Goal: Task Accomplishment & Management: Manage account settings

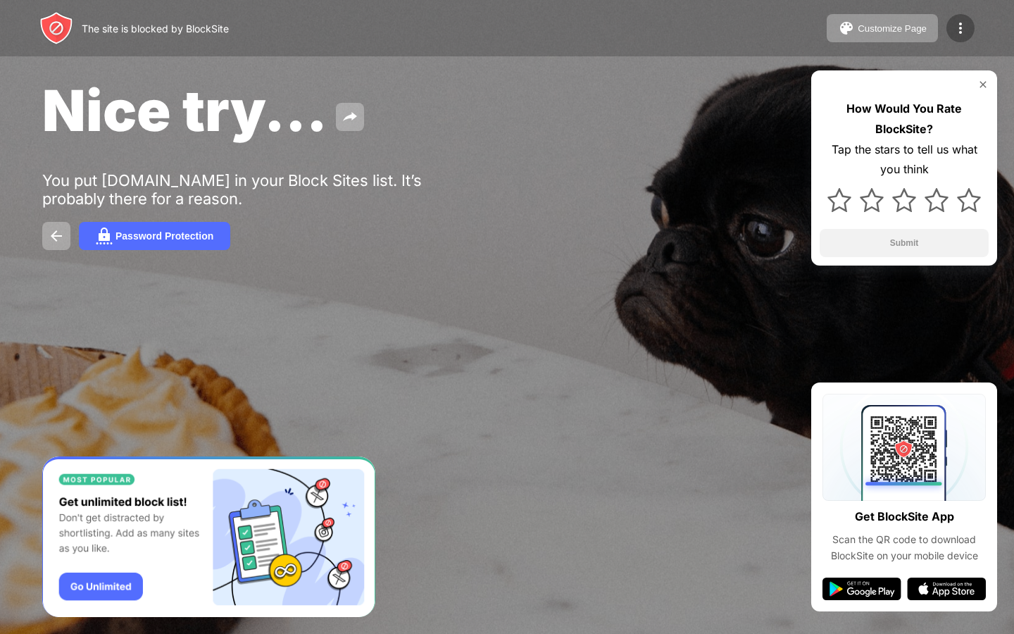
click at [974, 27] on div at bounding box center [961, 28] width 28 height 28
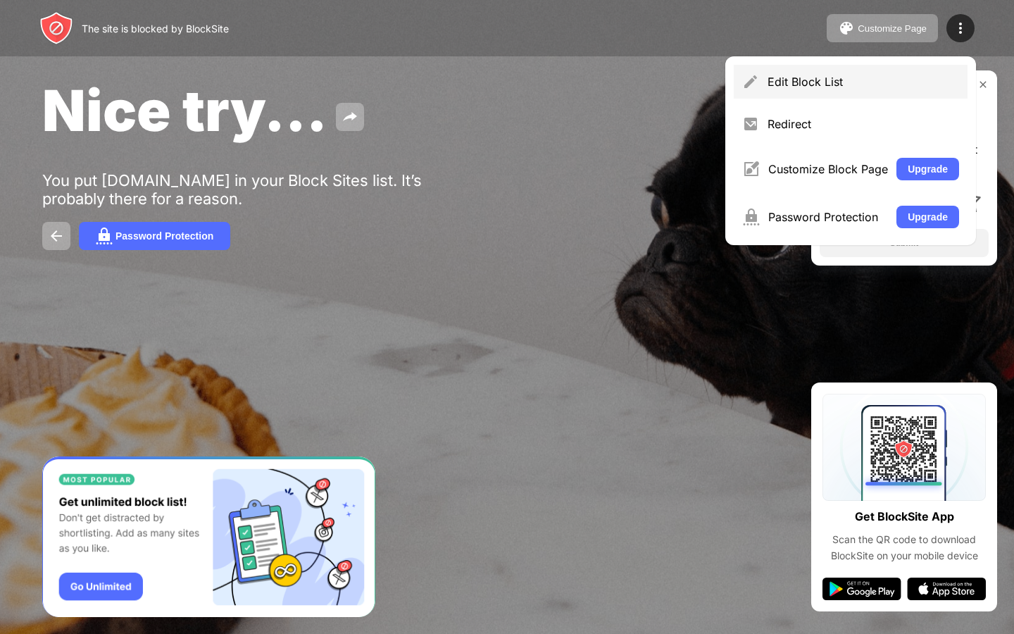
click at [840, 77] on div "Edit Block List" at bounding box center [864, 82] width 192 height 14
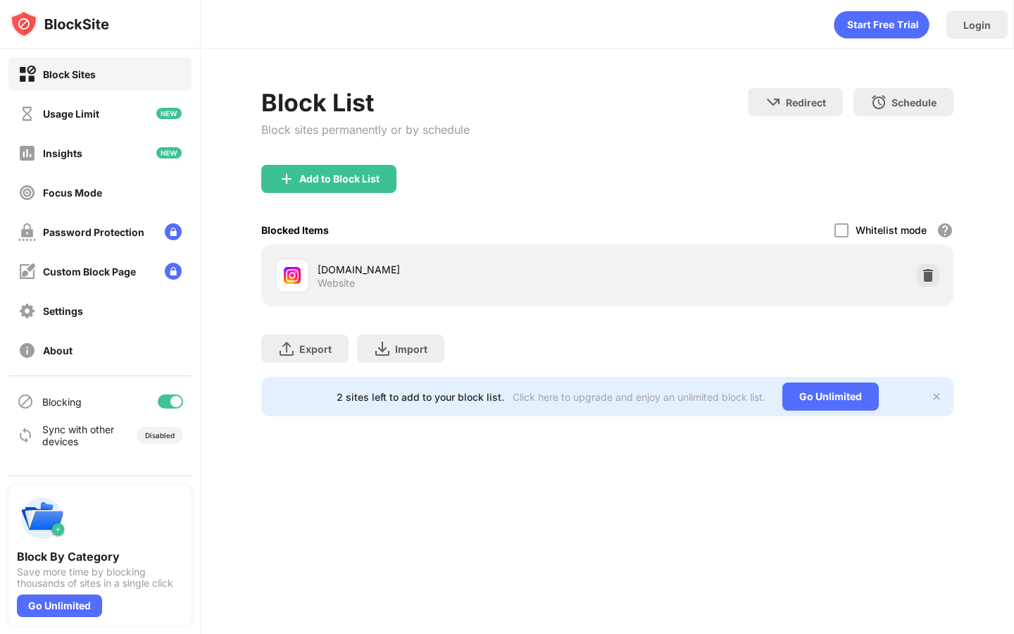
click at [917, 278] on div at bounding box center [928, 275] width 23 height 23
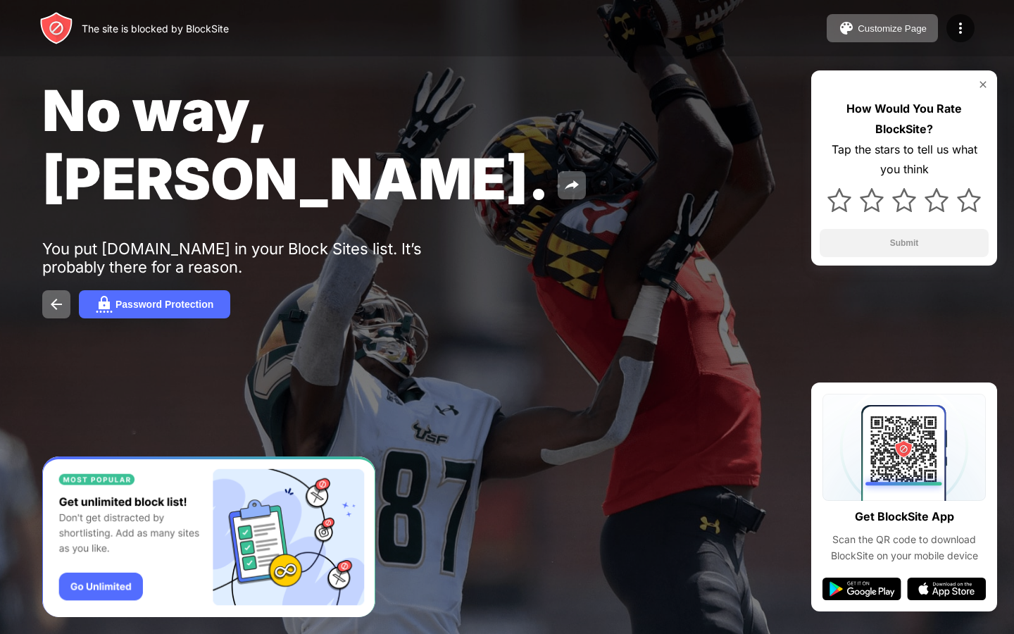
click at [969, 42] on div "Customize Page Edit Block List Redirect Customize Block Page Upgrade Password P…" at bounding box center [901, 28] width 148 height 28
click at [965, 35] on img at bounding box center [960, 28] width 17 height 17
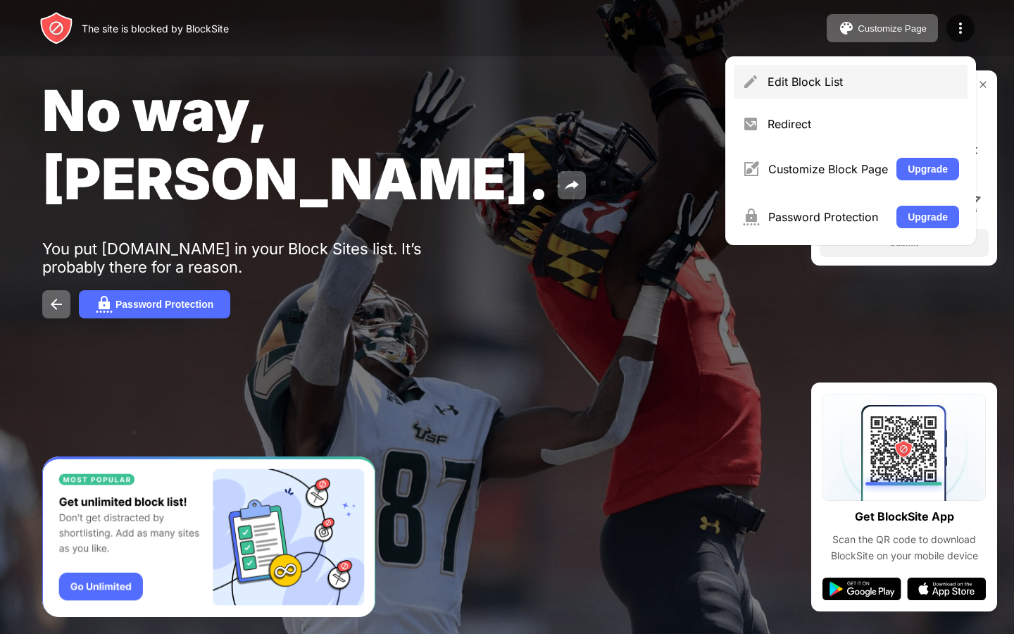
click at [819, 87] on div "Edit Block List" at bounding box center [864, 82] width 192 height 14
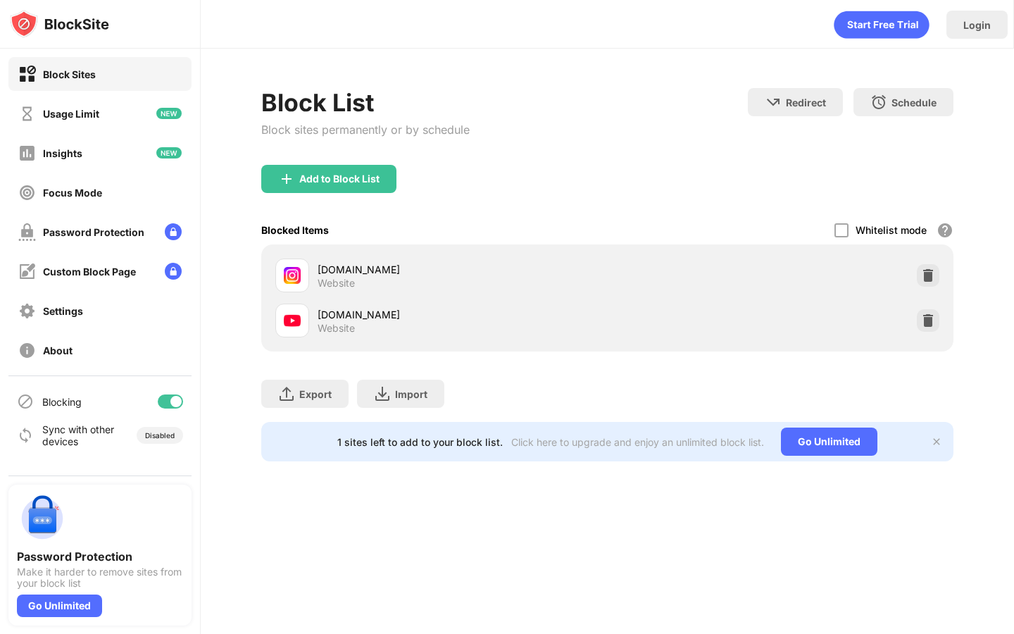
click at [935, 272] on img at bounding box center [928, 275] width 14 height 14
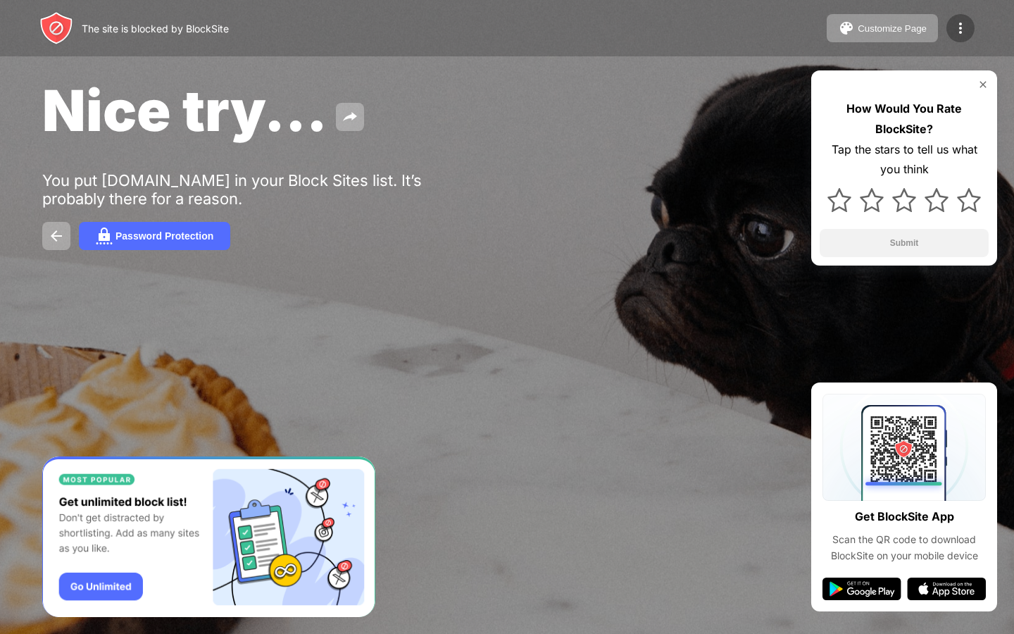
click at [952, 32] on div at bounding box center [961, 28] width 28 height 28
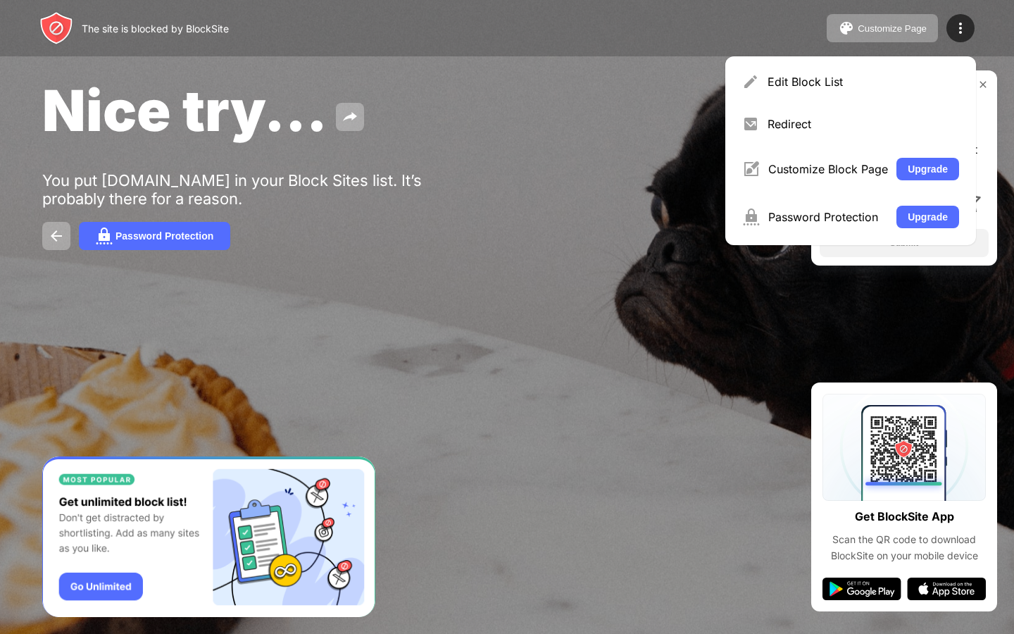
click at [833, 104] on div "Edit Block List Redirect Customize Block Page Upgrade Password Protection Upgra…" at bounding box center [851, 150] width 251 height 189
click at [832, 96] on div "Edit Block List" at bounding box center [851, 82] width 234 height 34
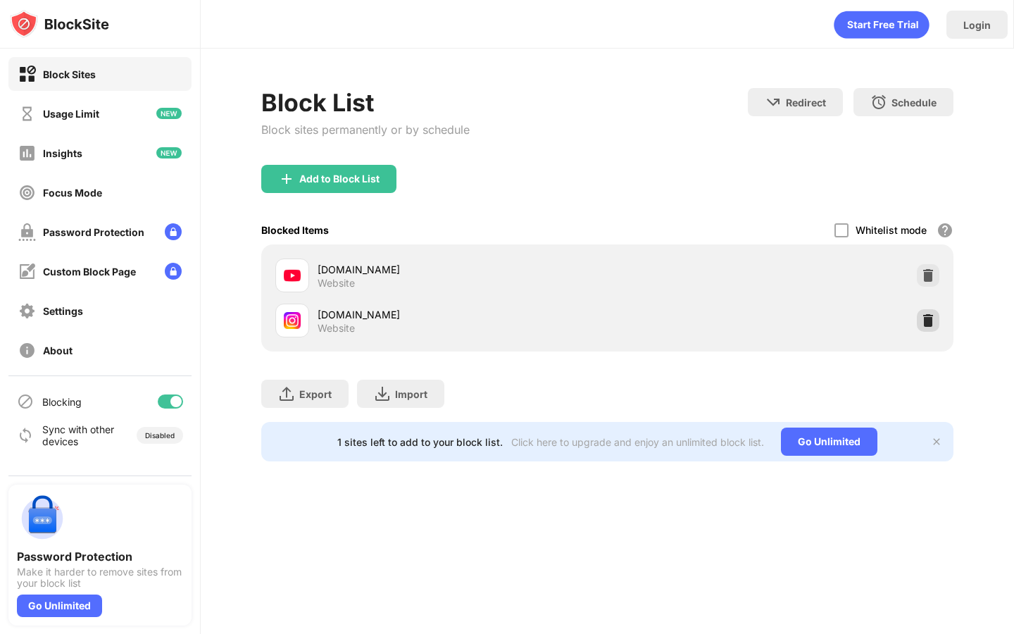
click at [927, 321] on img at bounding box center [928, 320] width 14 height 14
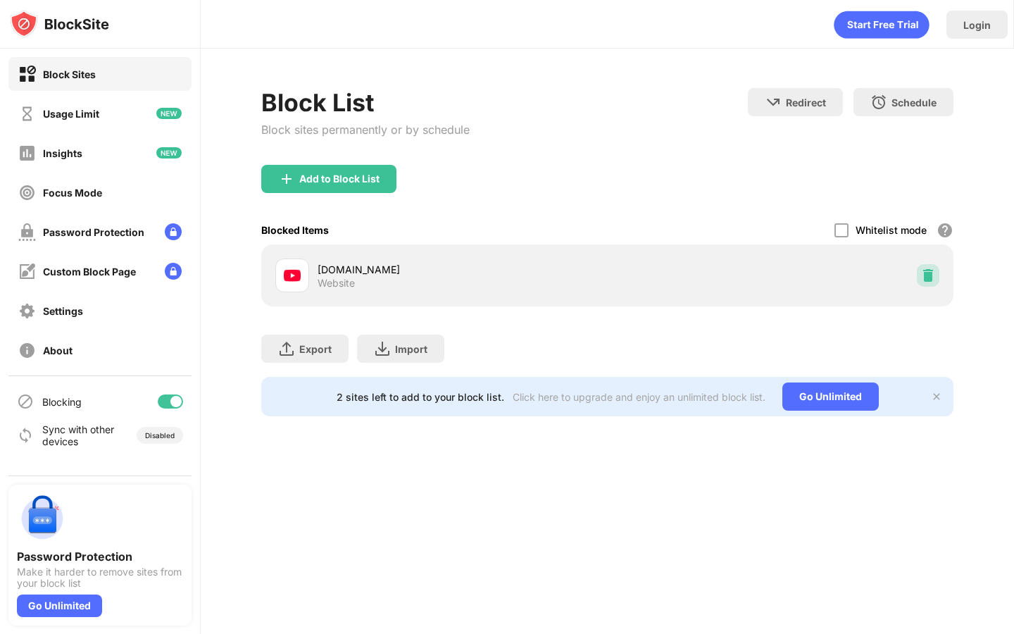
click at [923, 267] on div at bounding box center [928, 275] width 23 height 23
